Goal: Check status: Check status

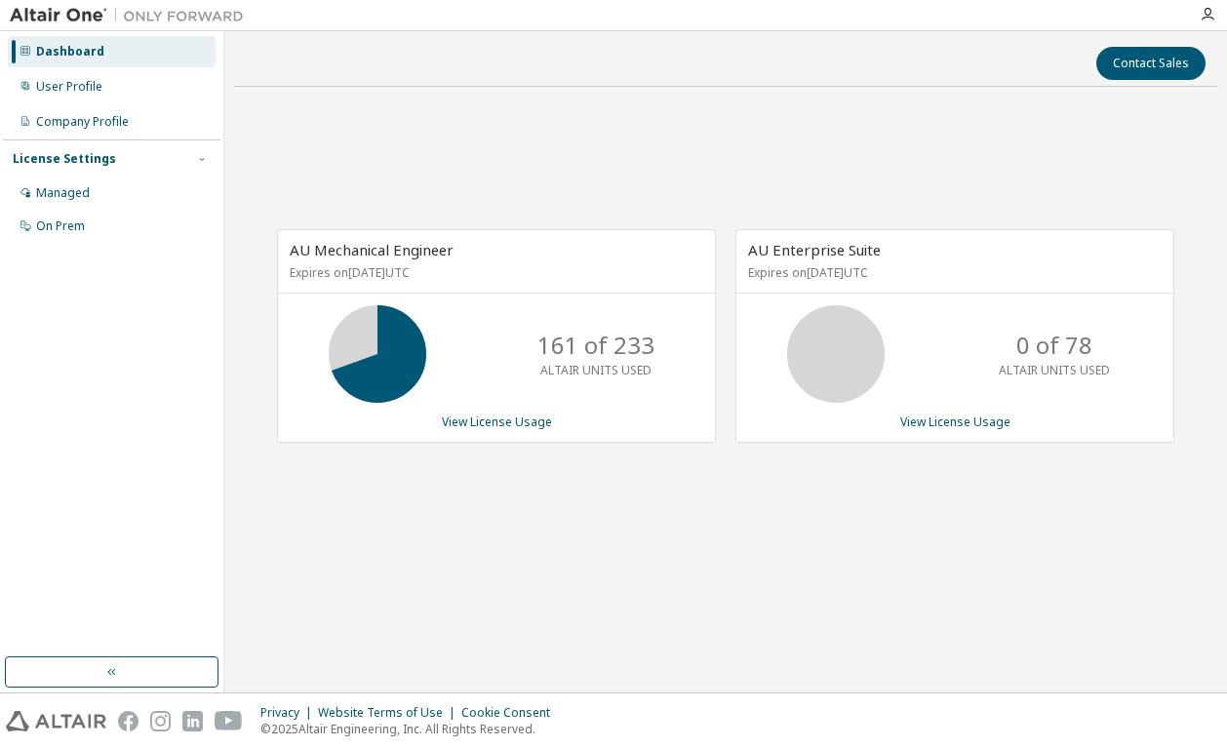
click at [533, 543] on div "AU Mechanical Engineer Expires on [DATE] UTC 161 of 233 ALTAIR UNITS USED View …" at bounding box center [725, 345] width 983 height 487
click at [492, 142] on div "AU Mechanical Engineer Expires on [DATE] UTC 161 of 233 ALTAIR UNITS USED View …" at bounding box center [725, 345] width 983 height 487
click at [500, 570] on div "AU Mechanical Engineer Expires on December 20, 2025 UTC 182 of 233 ALTAIR UNITS…" at bounding box center [725, 345] width 983 height 487
